Goal: Information Seeking & Learning: Learn about a topic

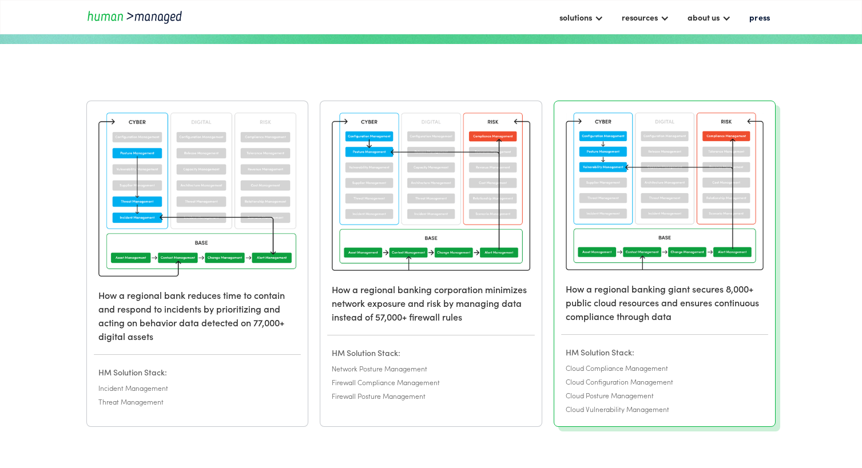
scroll to position [172, 0]
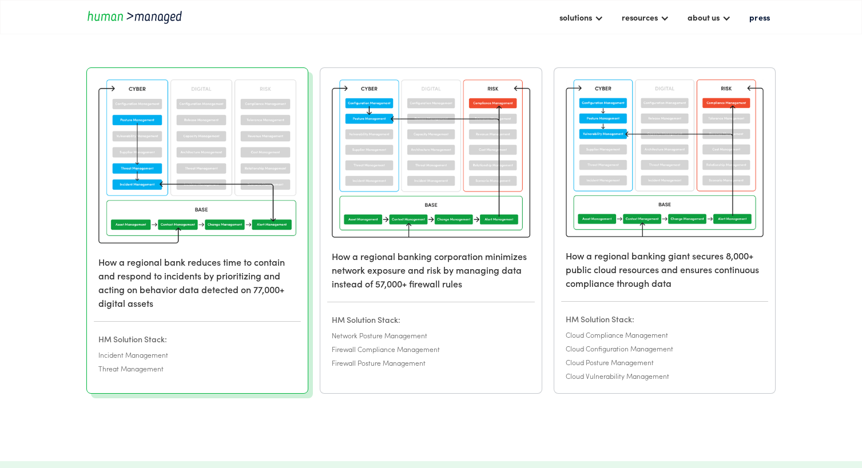
click at [225, 301] on h6 "How a regional bank reduces time to contain and respond to incidents by priorit…" at bounding box center [197, 282] width 221 height 55
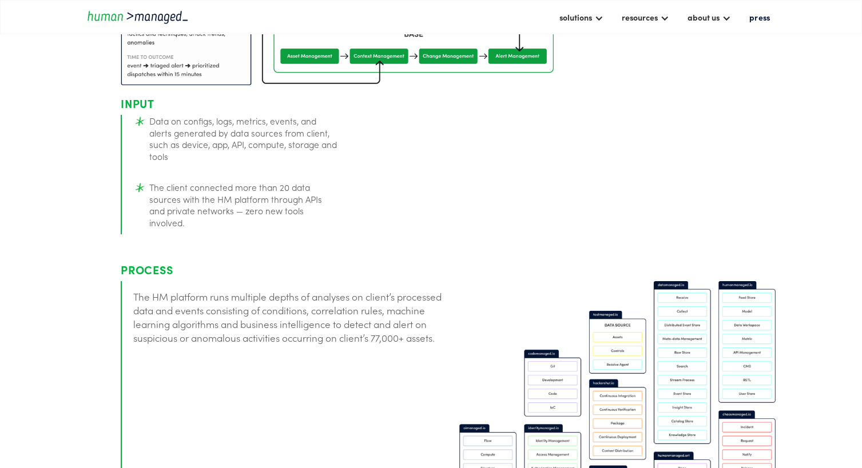
scroll to position [1373, 0]
